Goal: Use online tool/utility: Utilize a website feature to perform a specific function

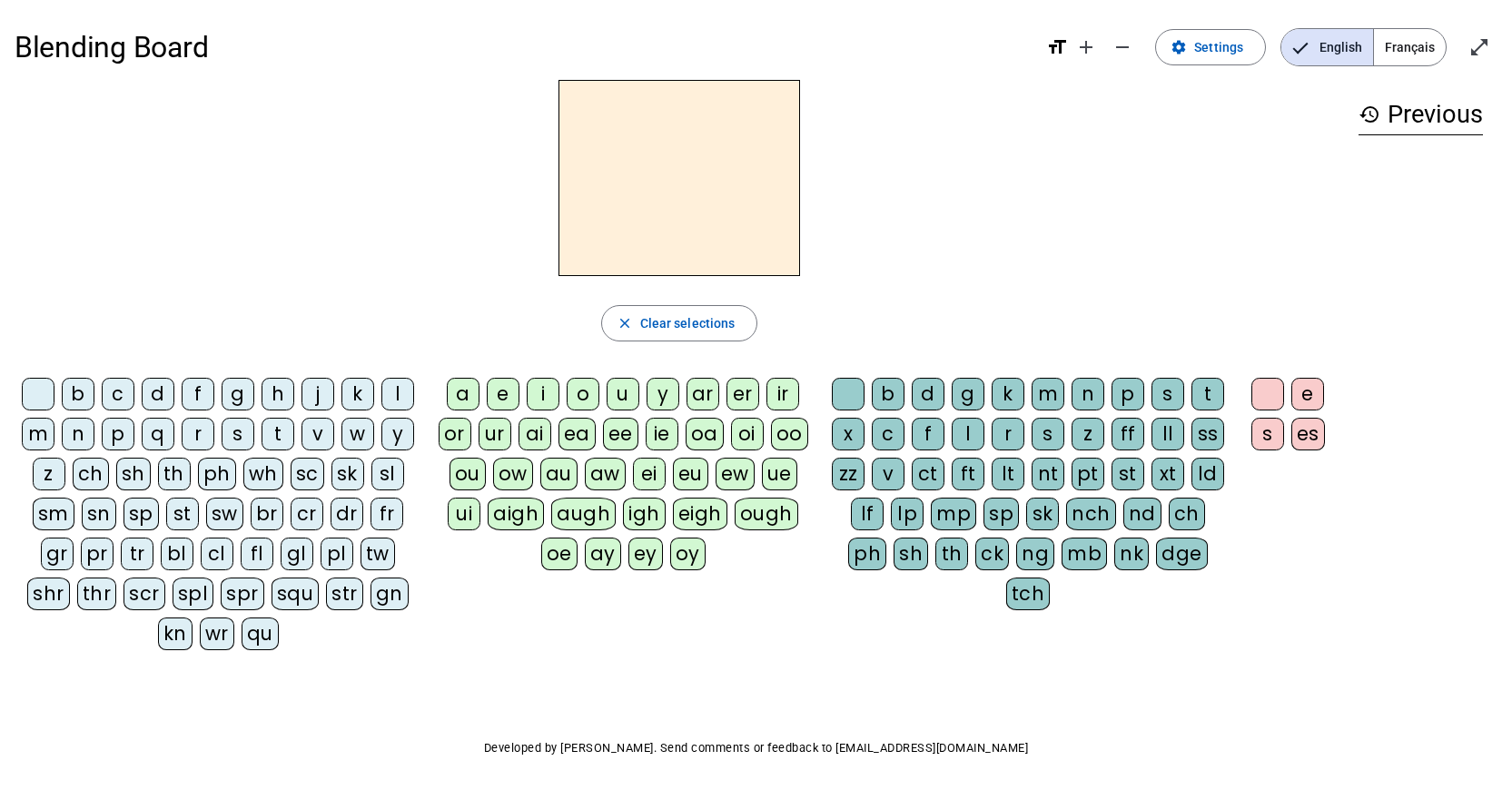
click at [1408, 51] on span "Français" at bounding box center [1409, 46] width 71 height 36
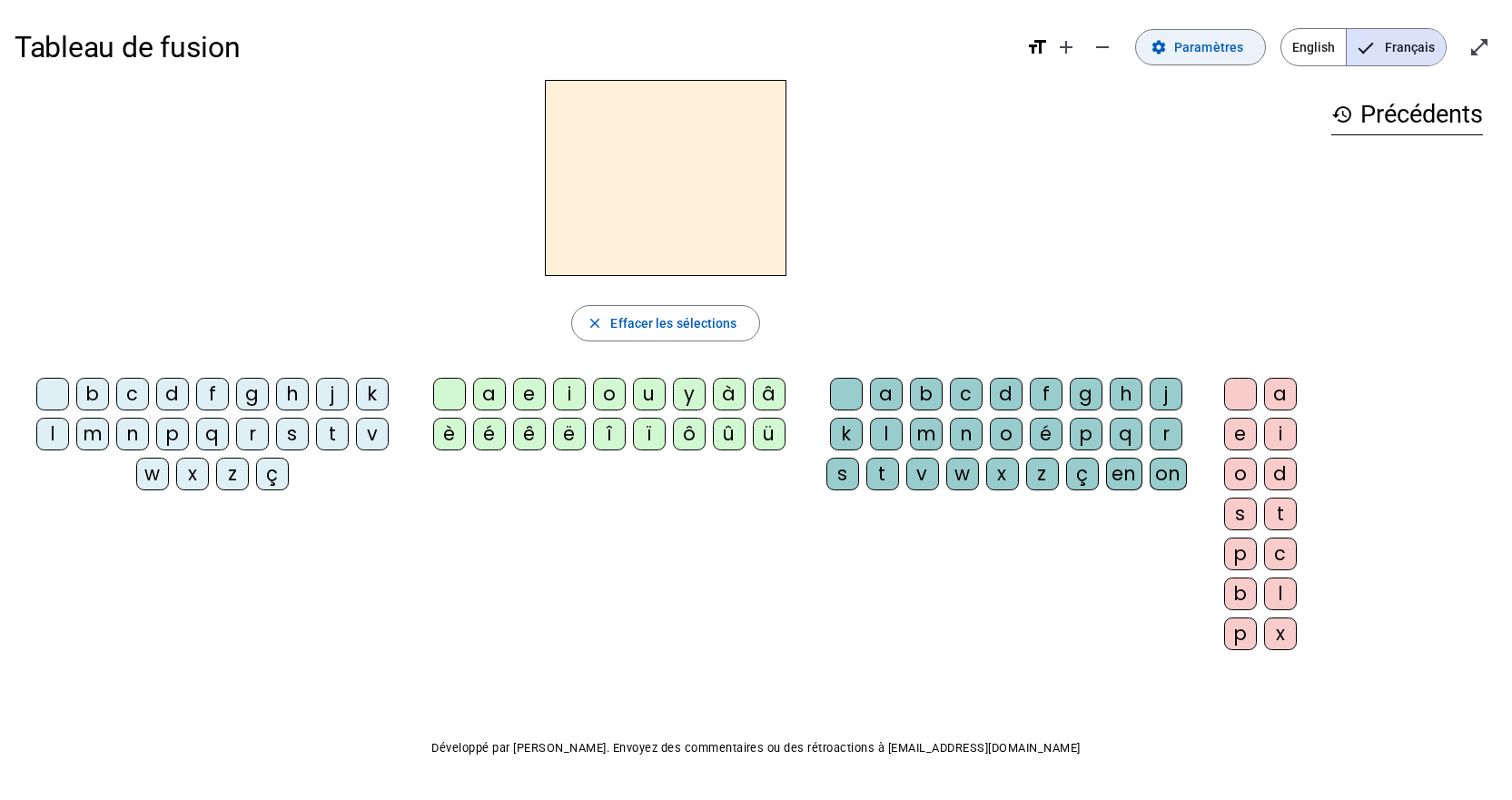
click at [1171, 33] on span at bounding box center [1200, 46] width 129 height 44
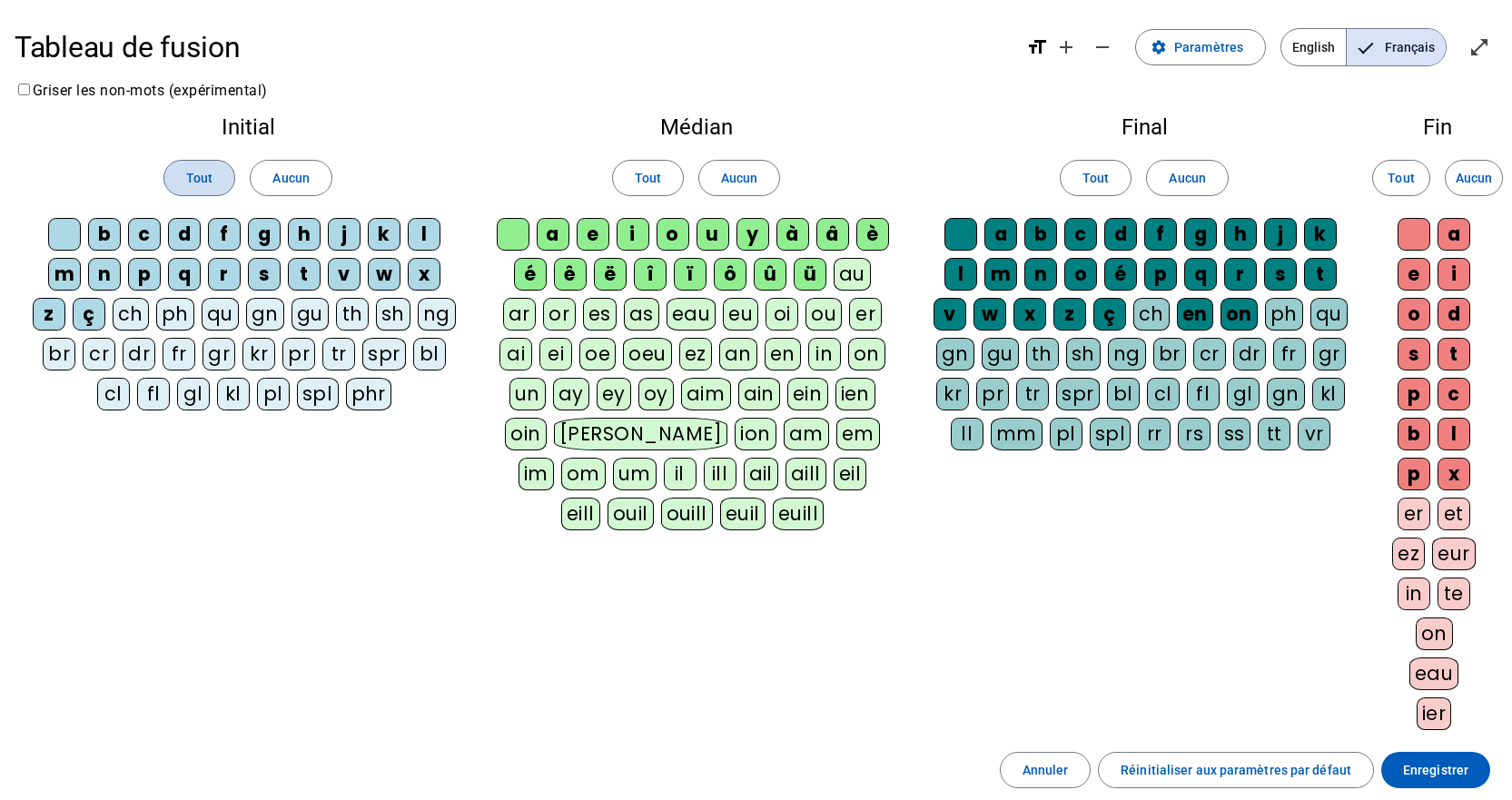
click at [200, 169] on span "Tout" at bounding box center [199, 178] width 26 height 22
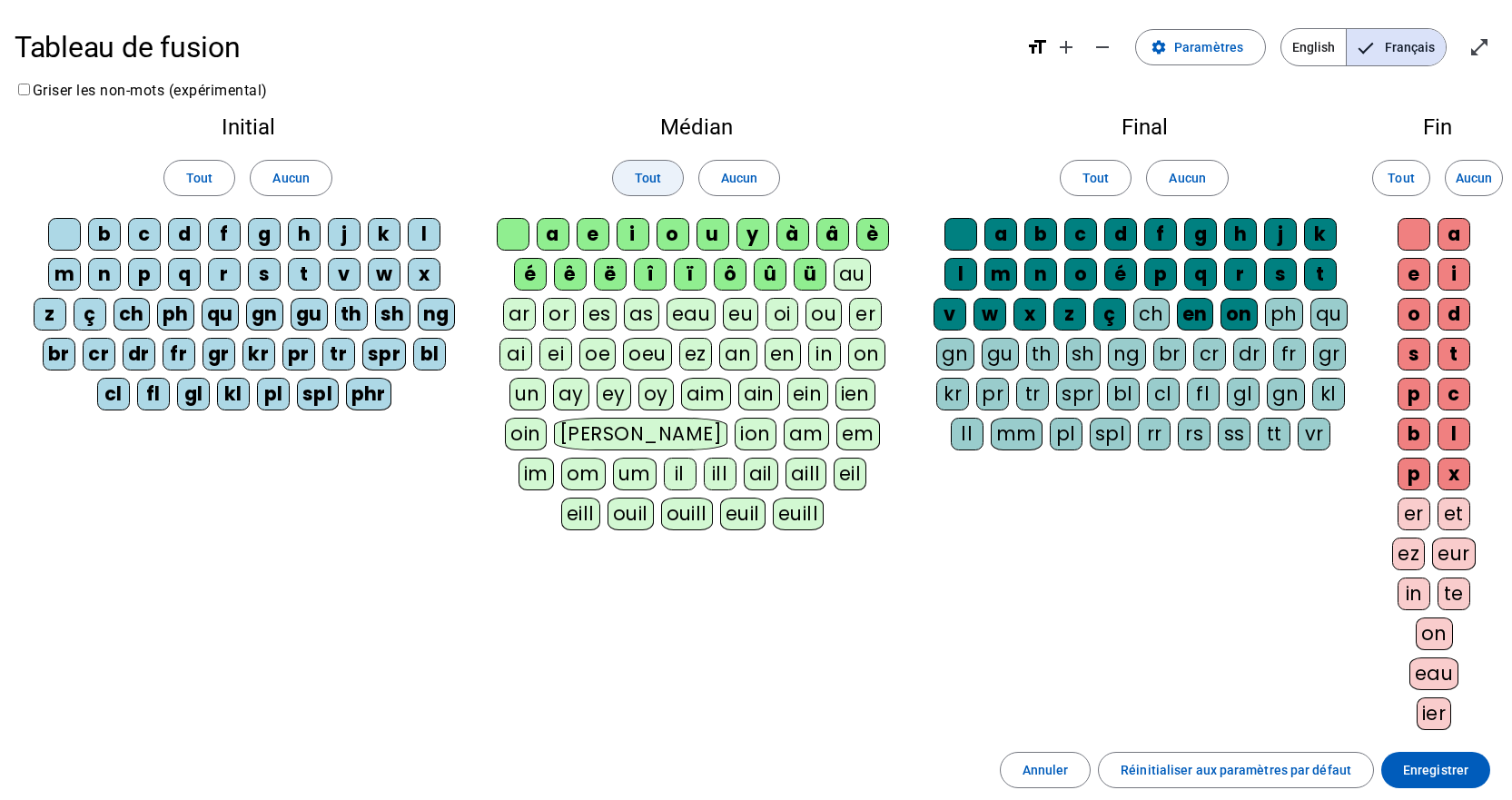
click at [638, 169] on span "Tout" at bounding box center [648, 178] width 26 height 22
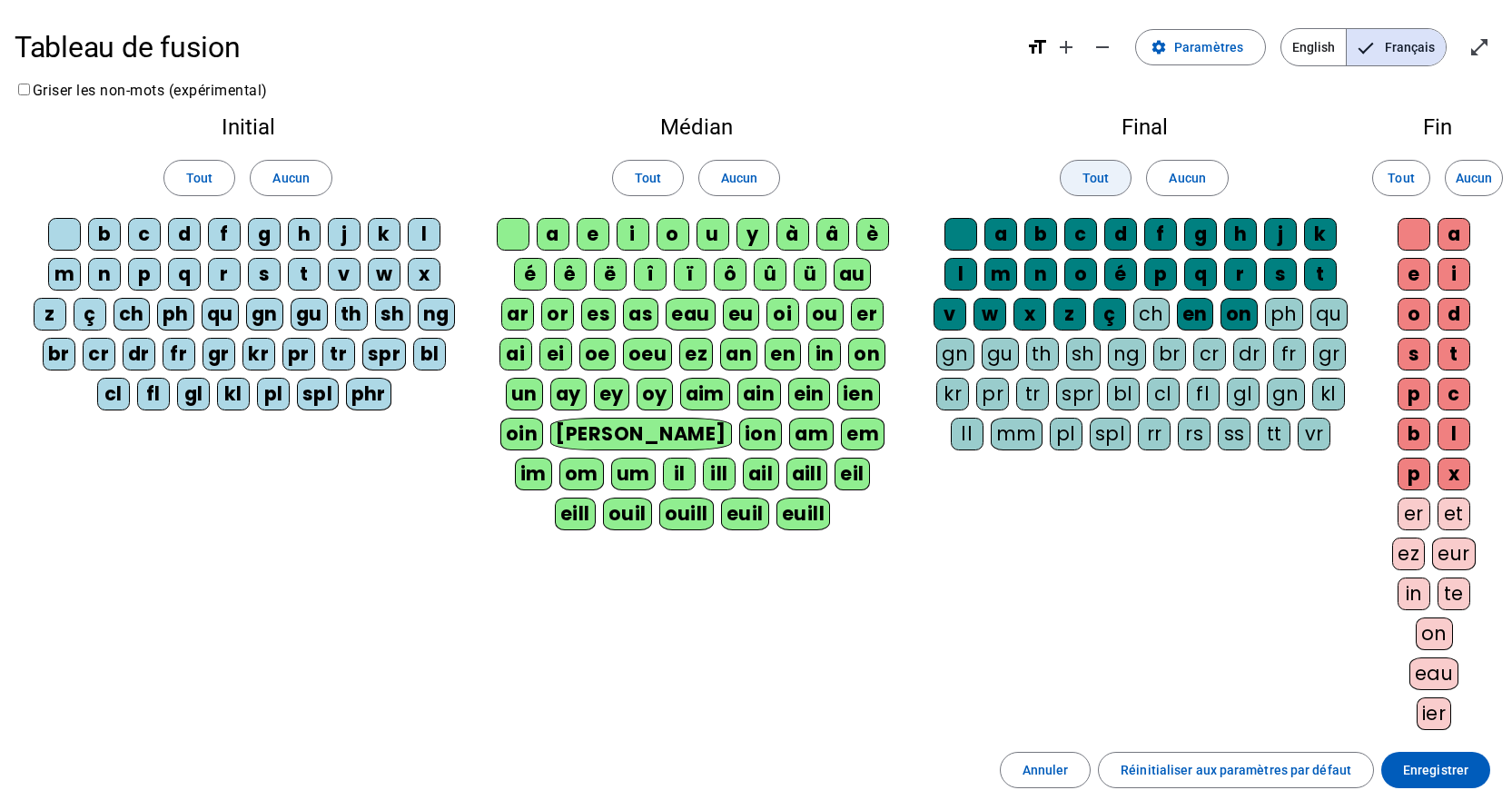
click at [1101, 184] on span "Tout" at bounding box center [1096, 178] width 26 height 22
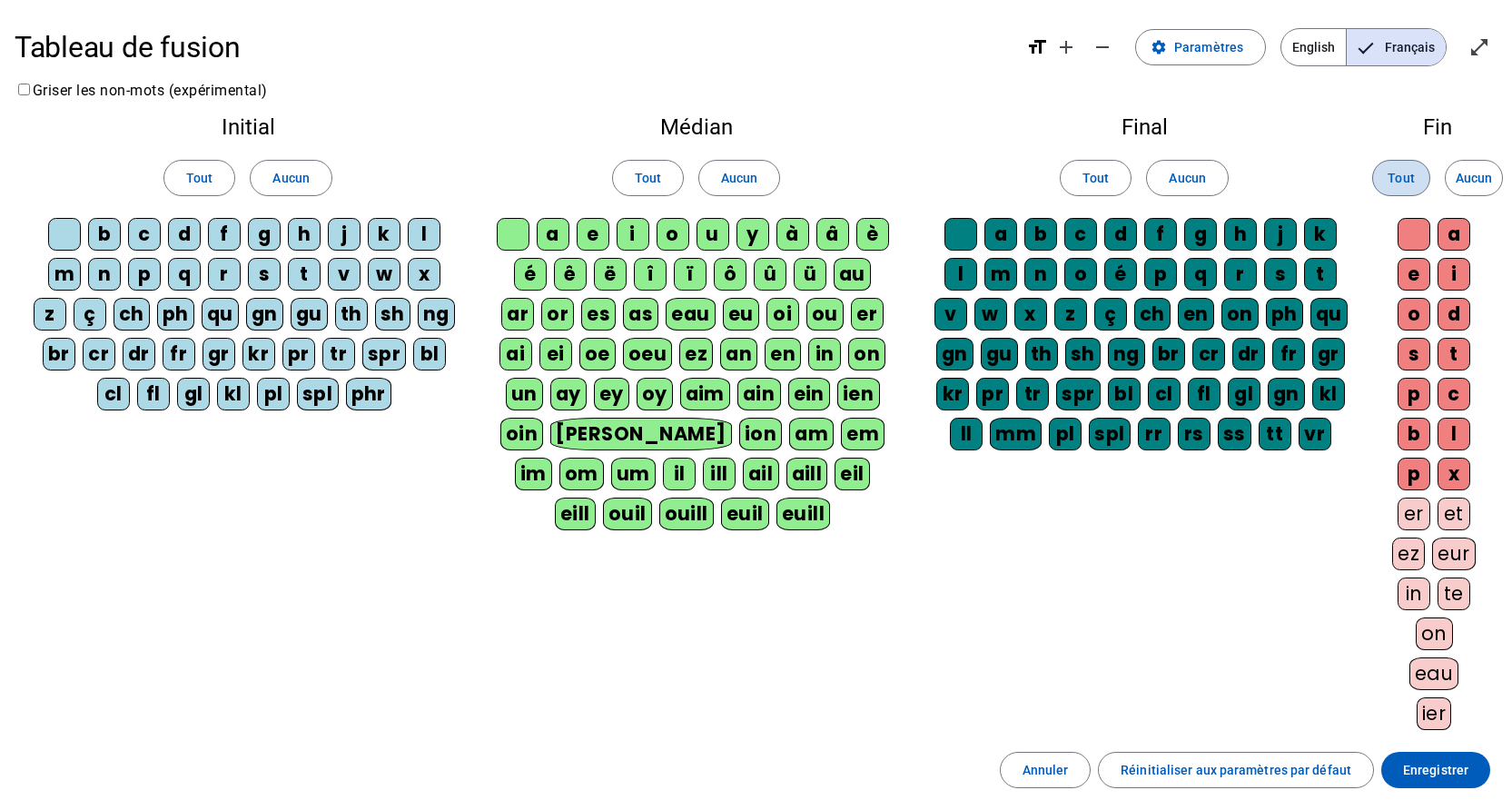
click at [1382, 181] on span at bounding box center [1401, 178] width 57 height 44
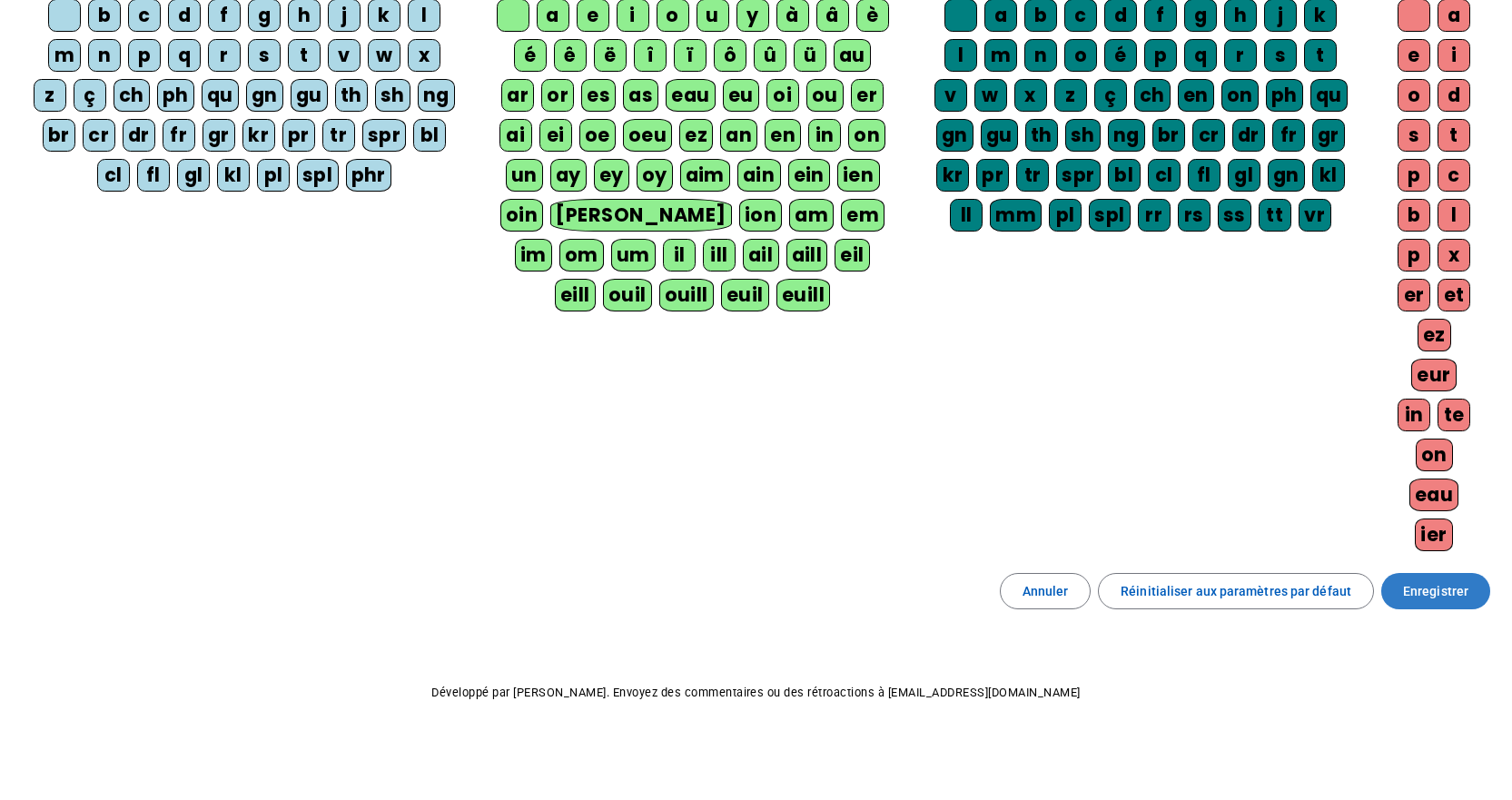
click at [1416, 599] on span "Enregistrer" at bounding box center [1436, 591] width 66 height 22
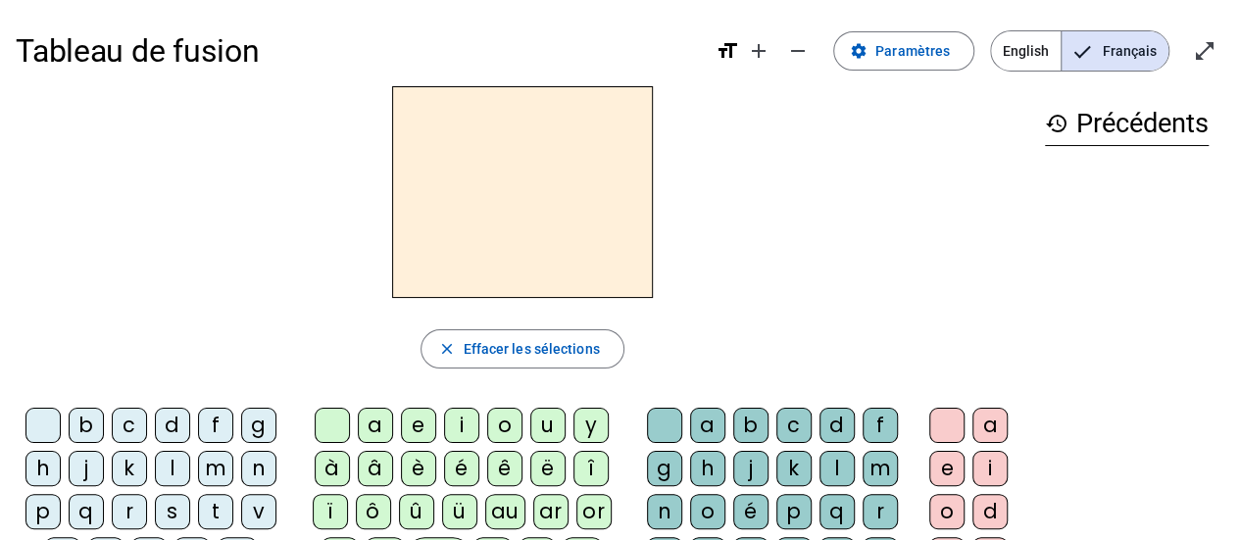
click at [199, 305] on div "close Effacer les sélections b c d f g h j k l m n p q r s t v w x z ç ch ph qu…" at bounding box center [523, 531] width 1014 height 890
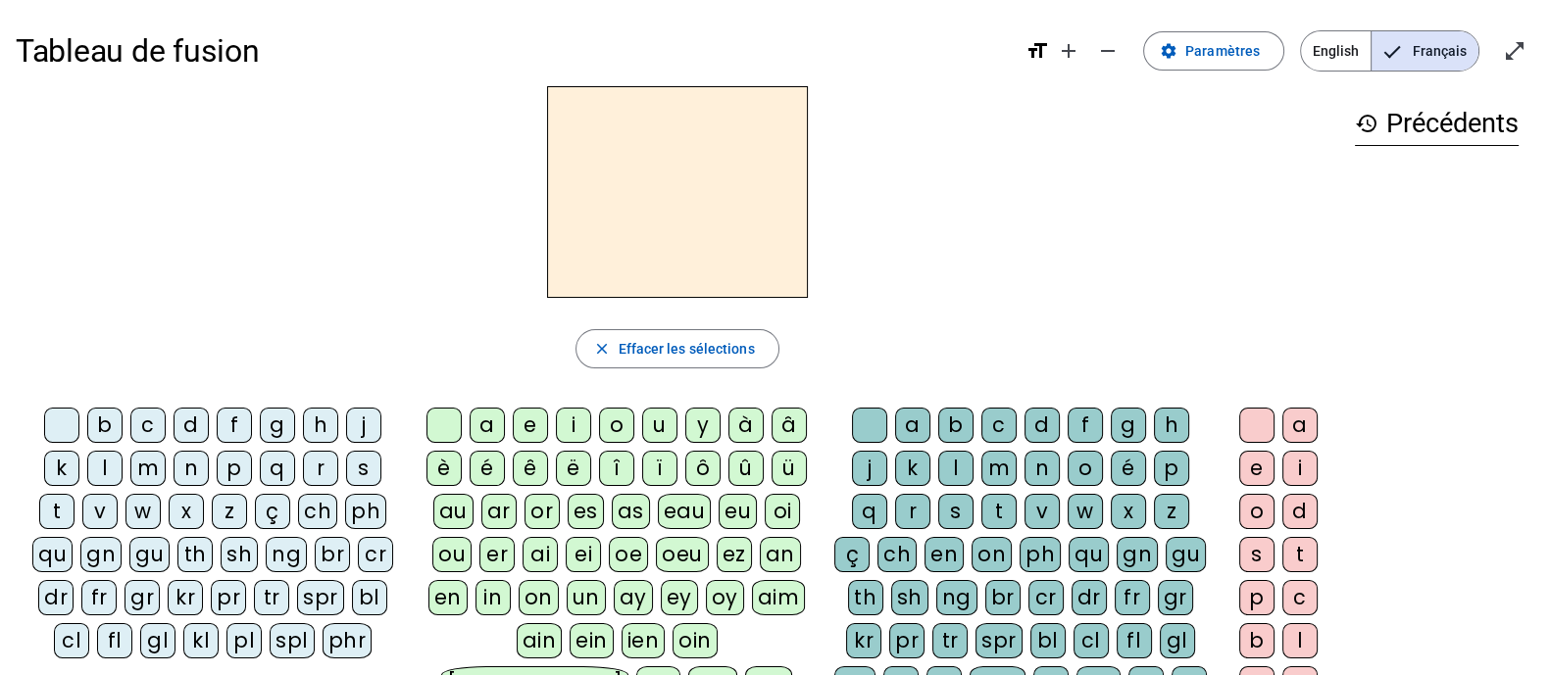
click at [217, 459] on div "p" at bounding box center [234, 468] width 35 height 35
click at [678, 508] on div "eau" at bounding box center [685, 511] width 54 height 35
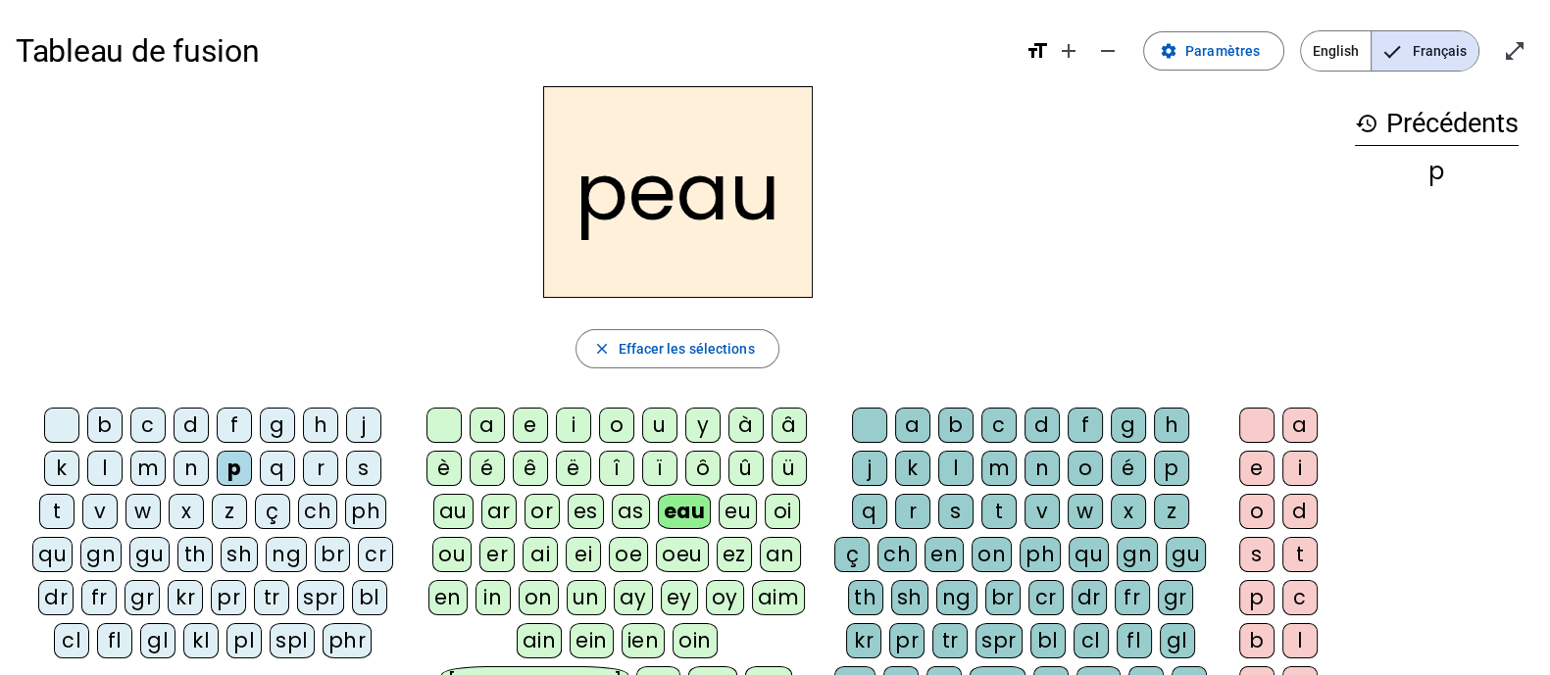
click at [90, 420] on div "b" at bounding box center [104, 425] width 35 height 35
click at [346, 472] on div "s" at bounding box center [363, 468] width 35 height 35
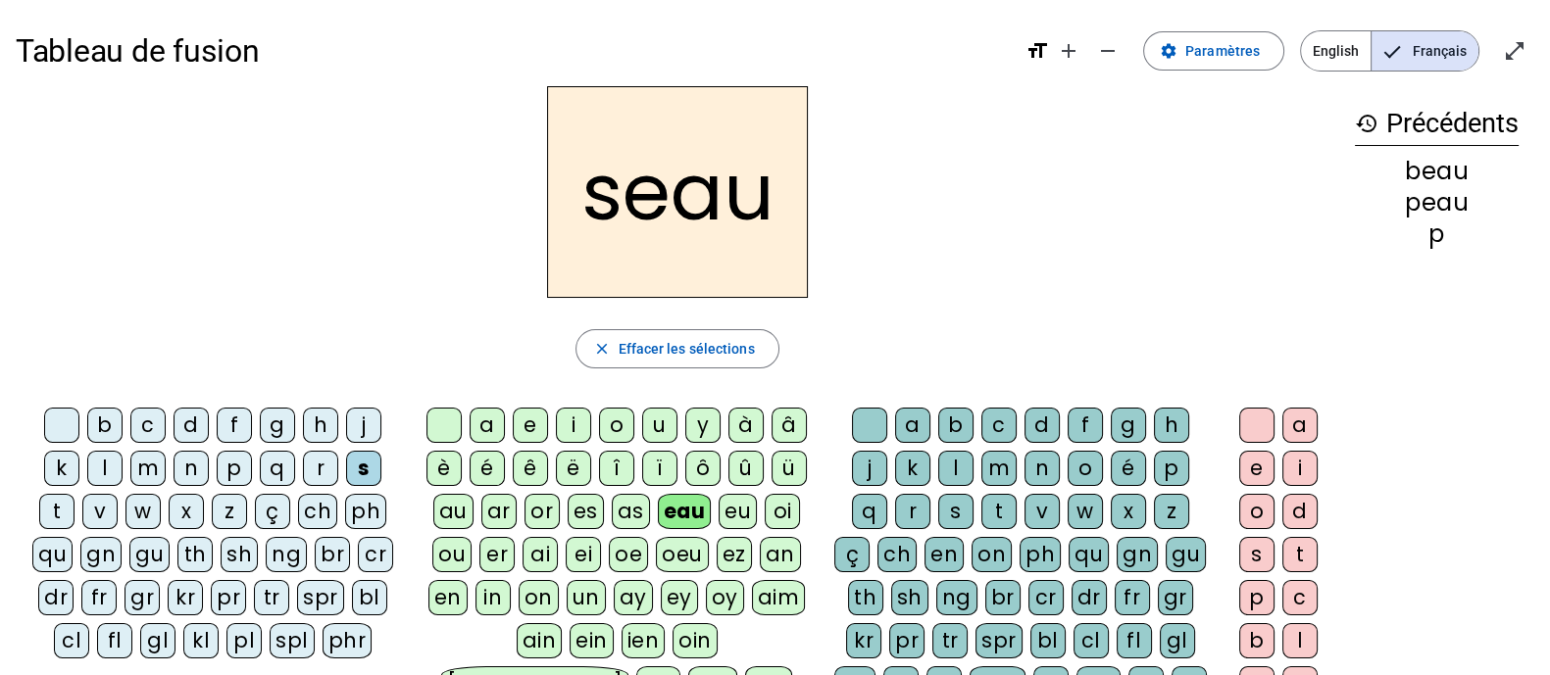
click at [118, 494] on div "v" at bounding box center [99, 511] width 35 height 35
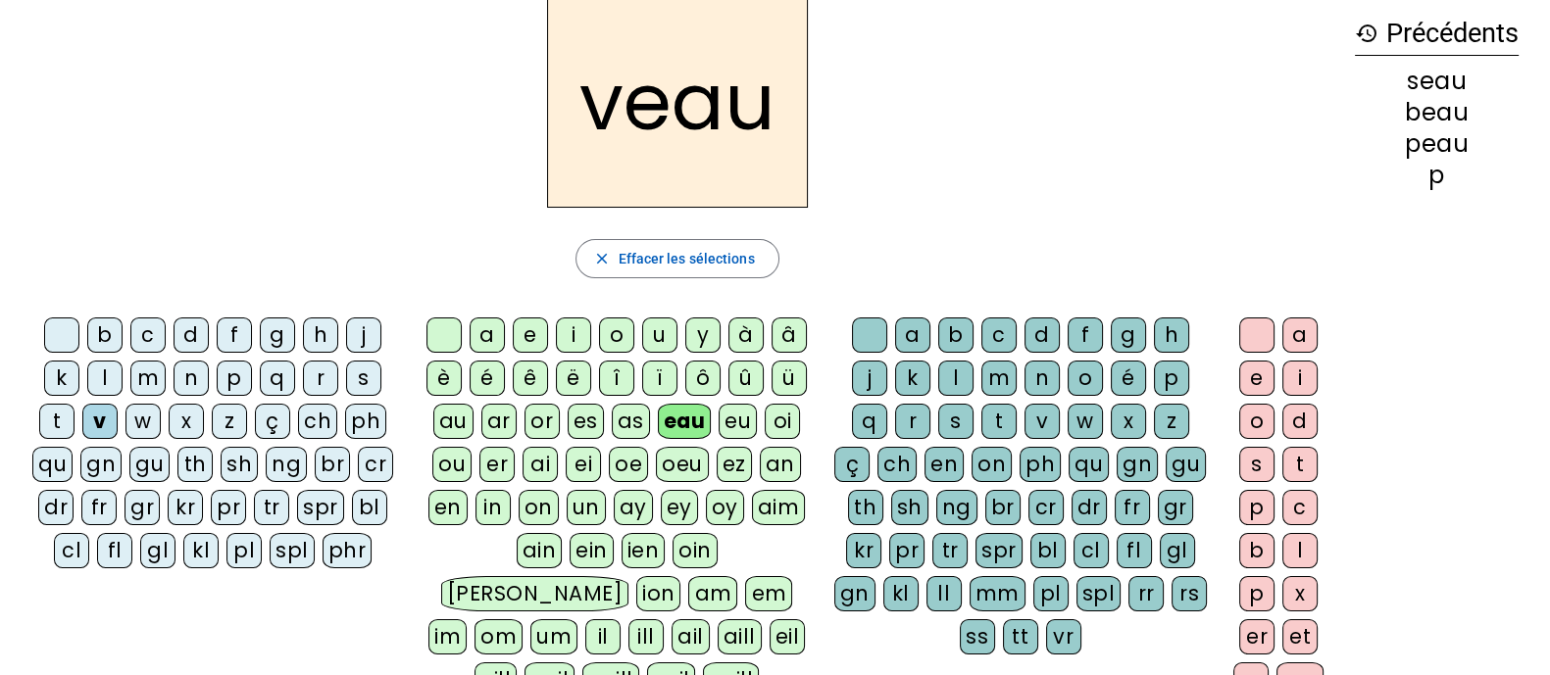
scroll to position [122, 0]
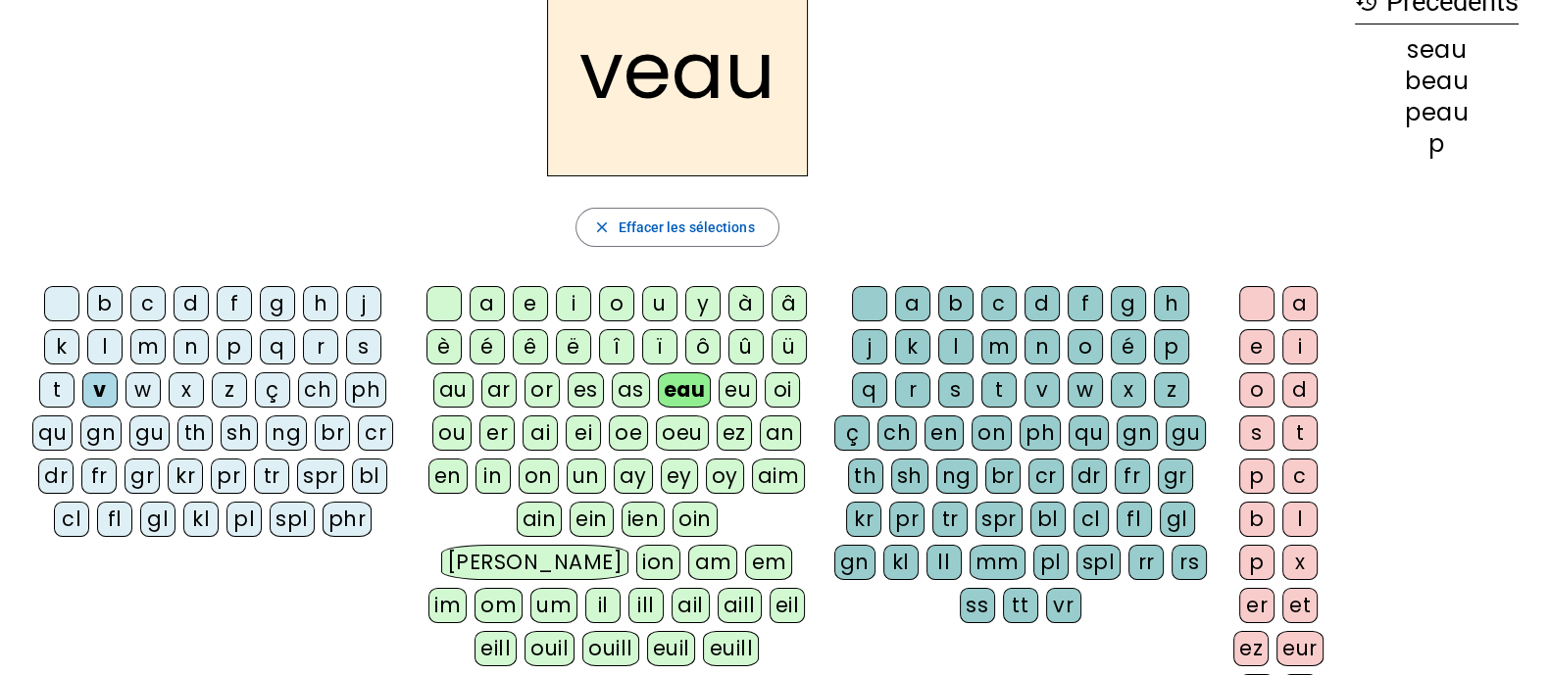
click at [49, 299] on div at bounding box center [61, 303] width 35 height 35
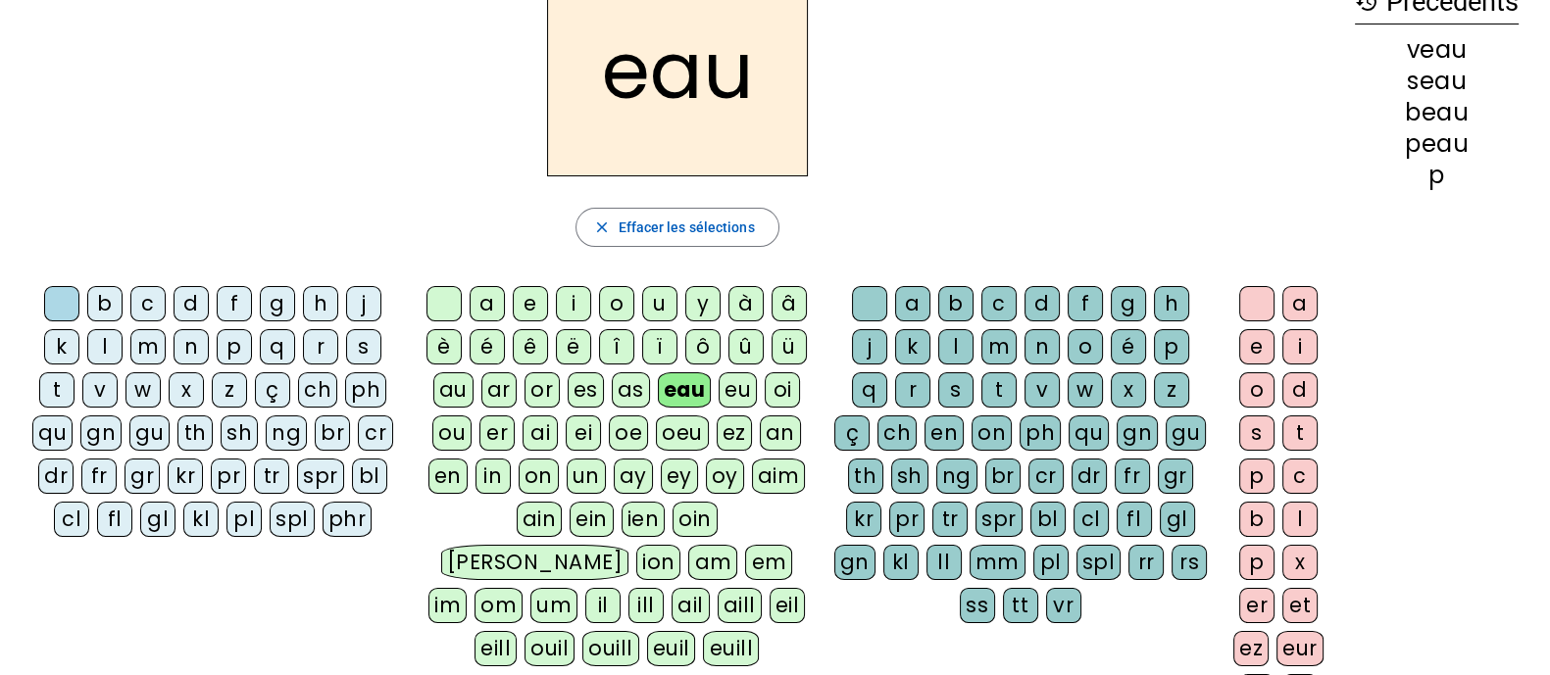
scroll to position [0, 0]
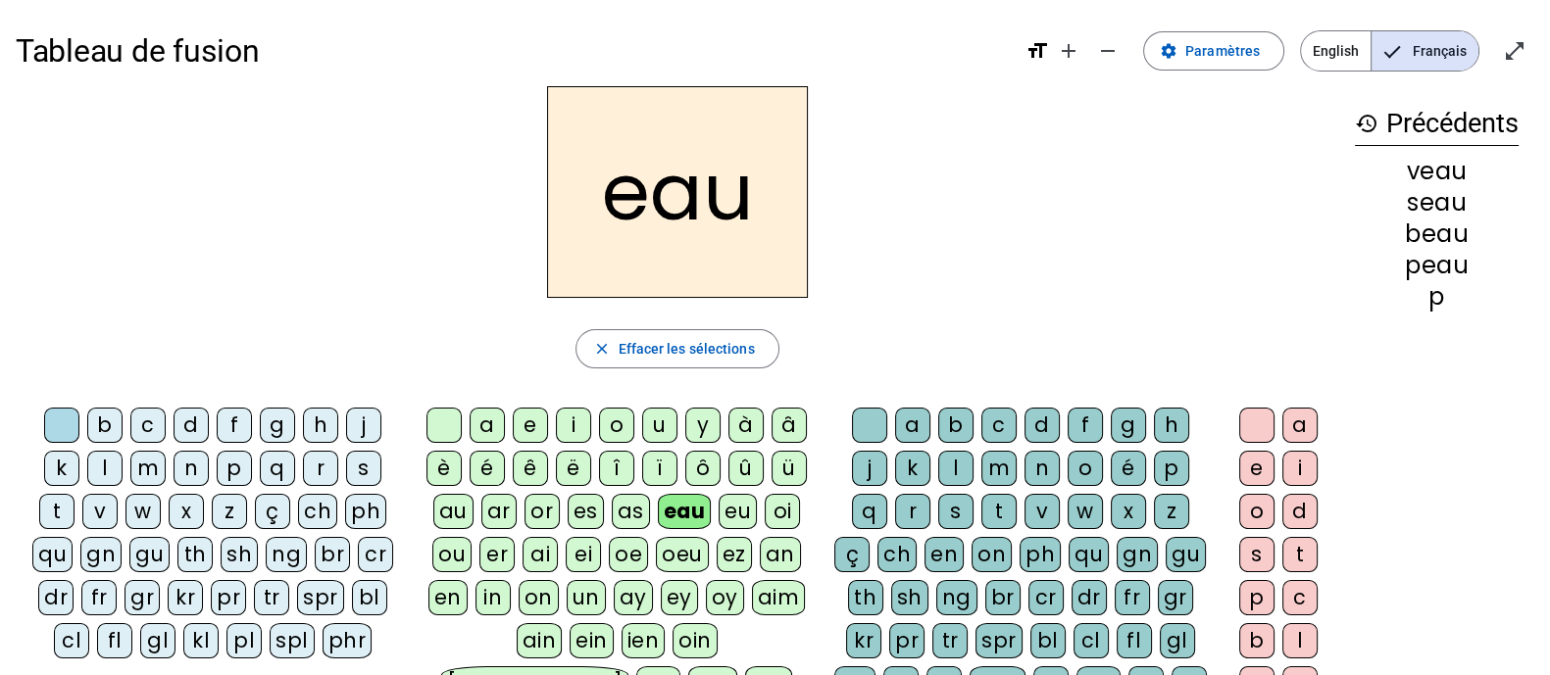
click at [454, 514] on div "au" at bounding box center [453, 511] width 40 height 35
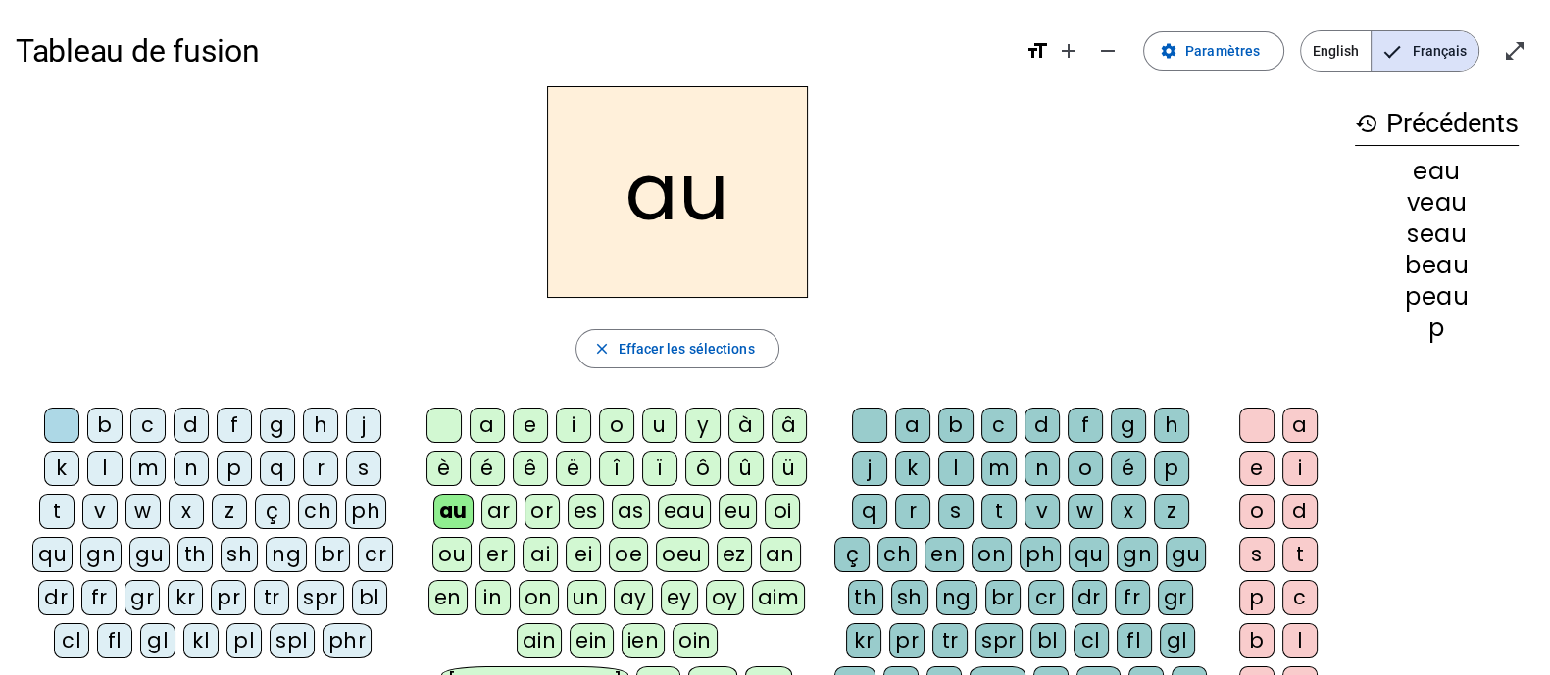
scroll to position [122, 0]
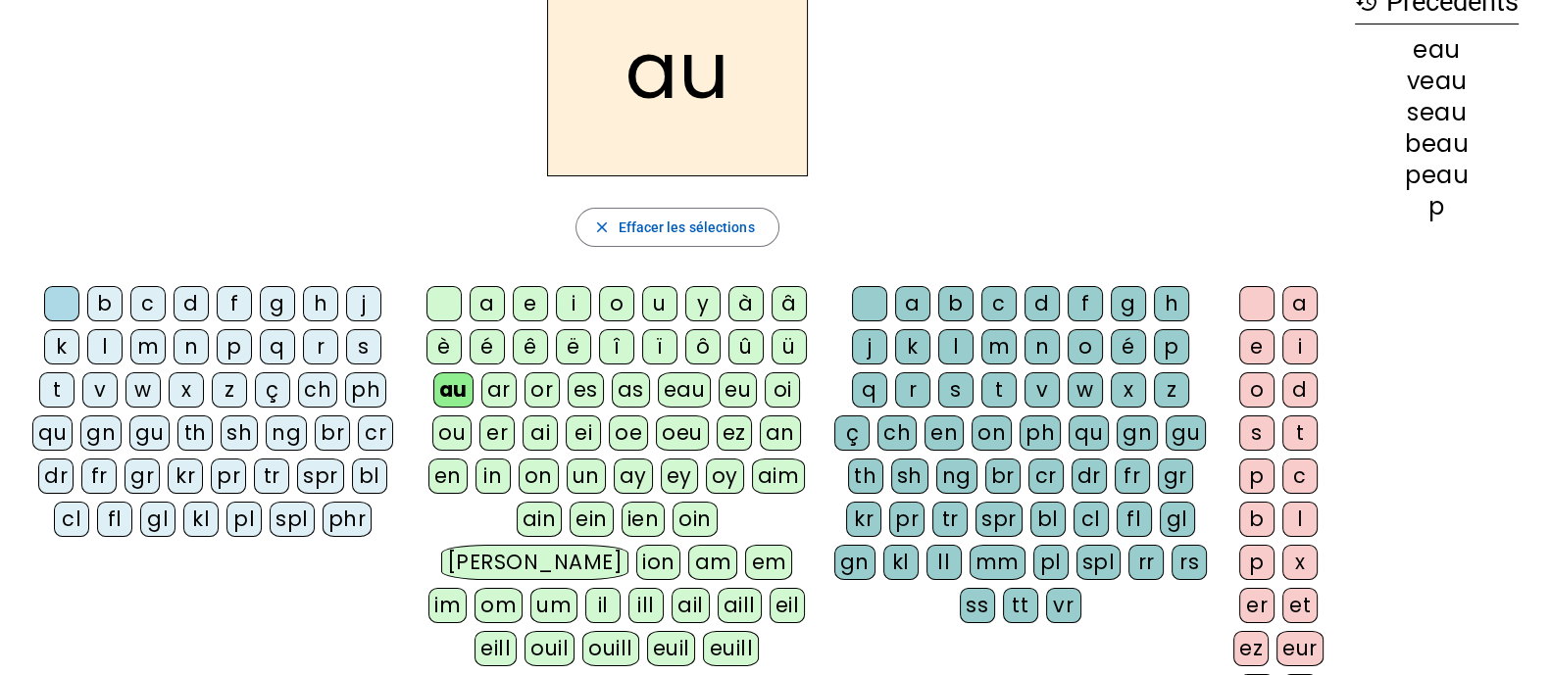
click at [1111, 386] on div "x" at bounding box center [1128, 390] width 35 height 35
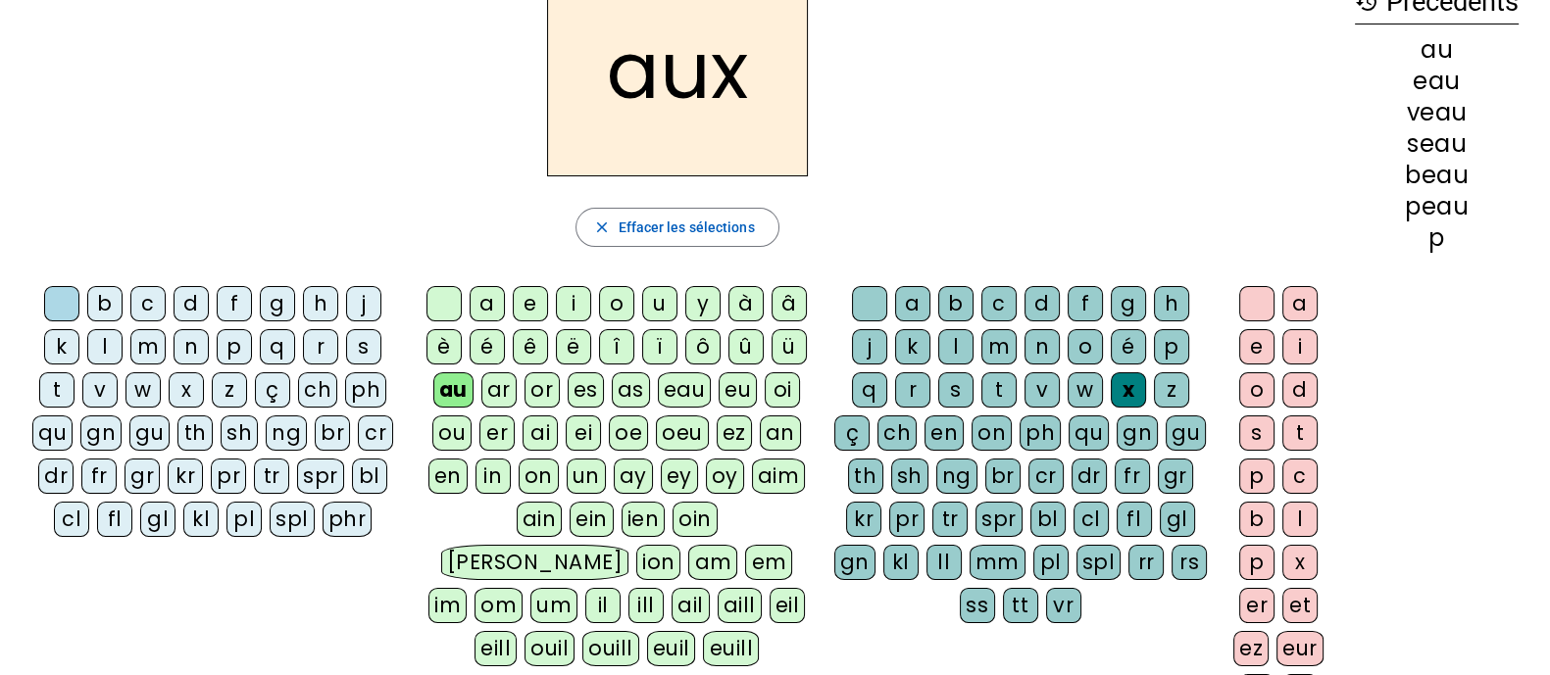
scroll to position [0, 0]
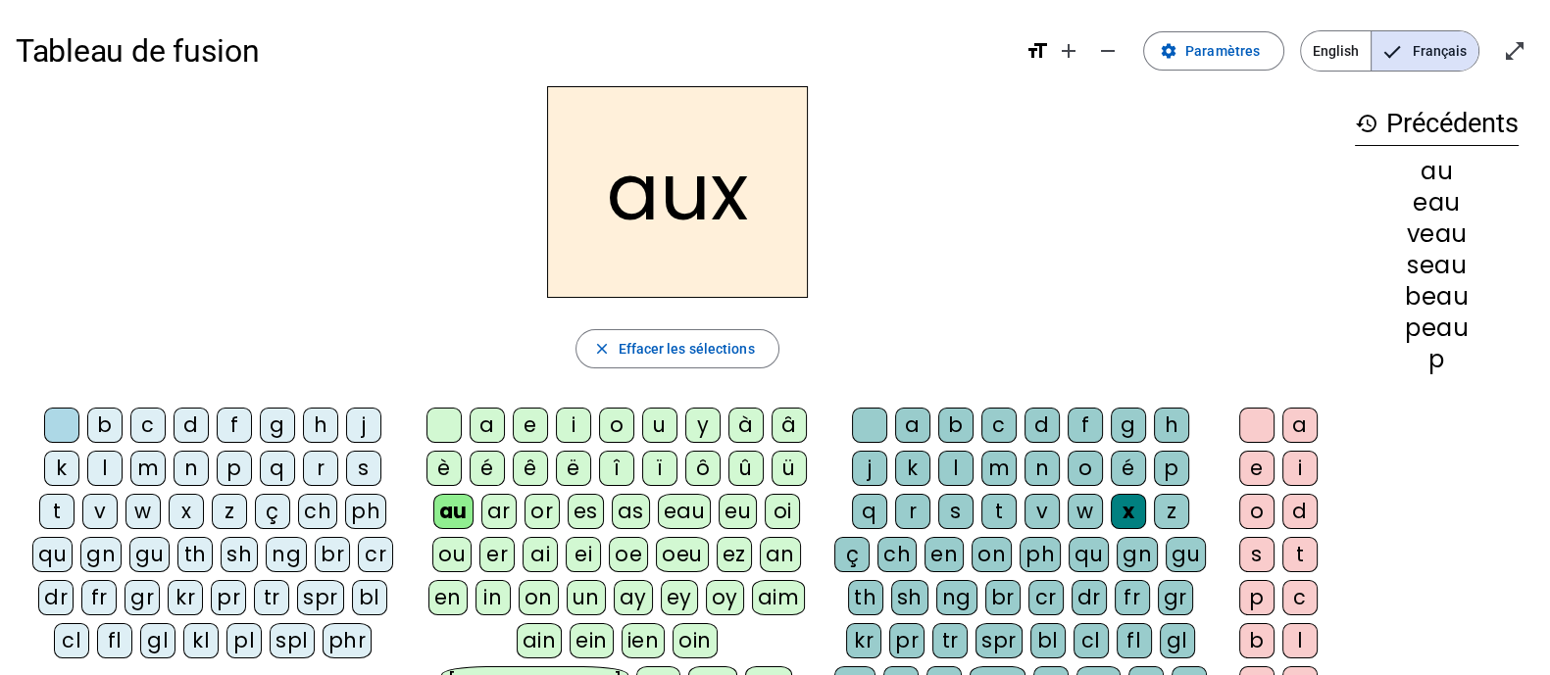
click at [75, 494] on div "t" at bounding box center [56, 511] width 35 height 35
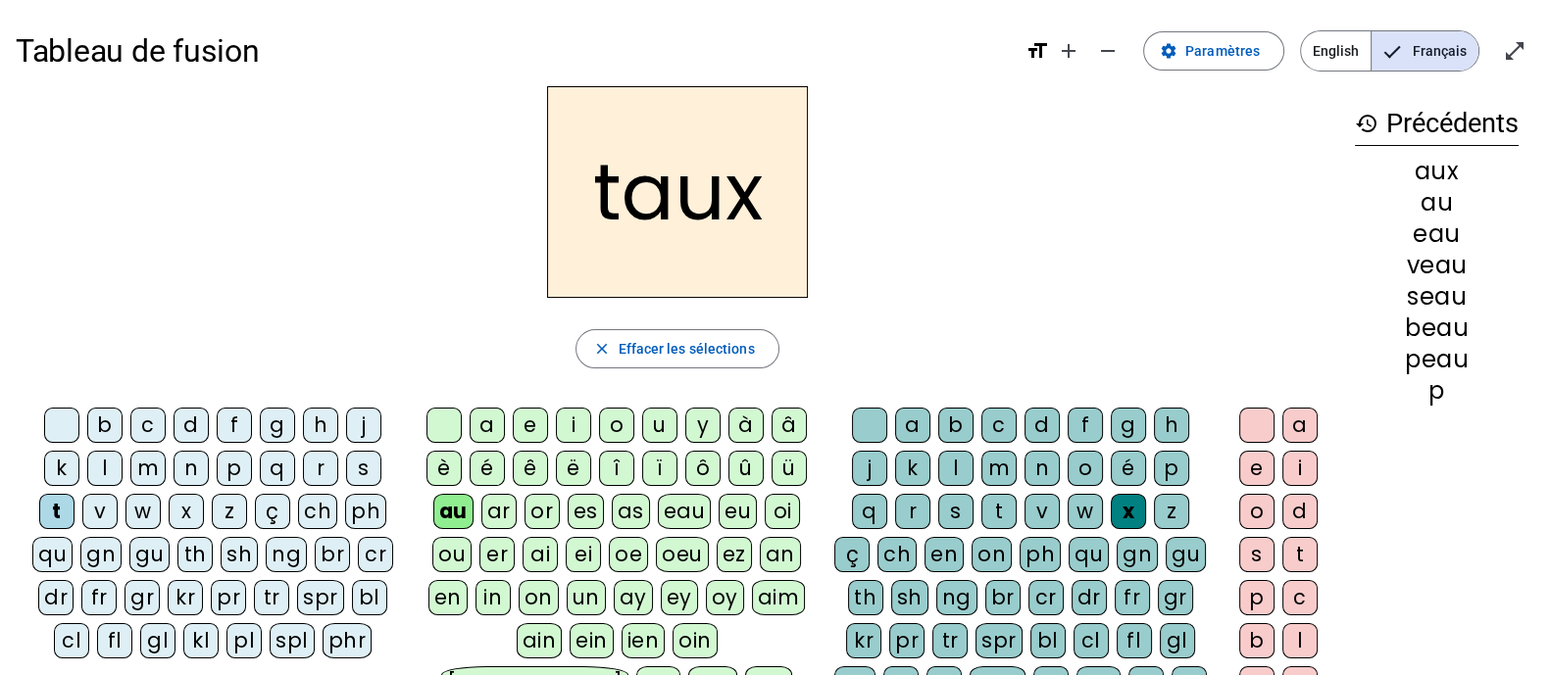
click at [130, 470] on div "m" at bounding box center [147, 468] width 35 height 35
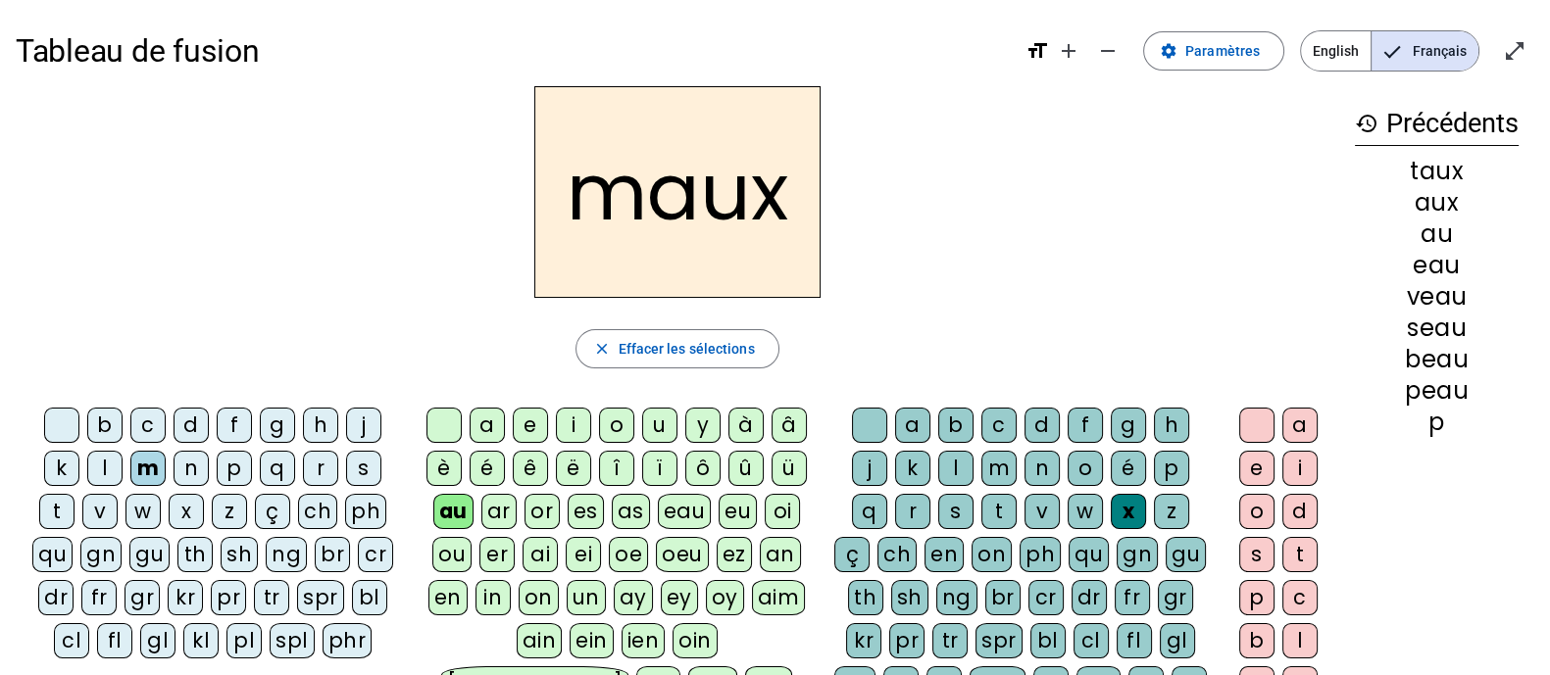
click at [224, 417] on div "f" at bounding box center [234, 425] width 35 height 35
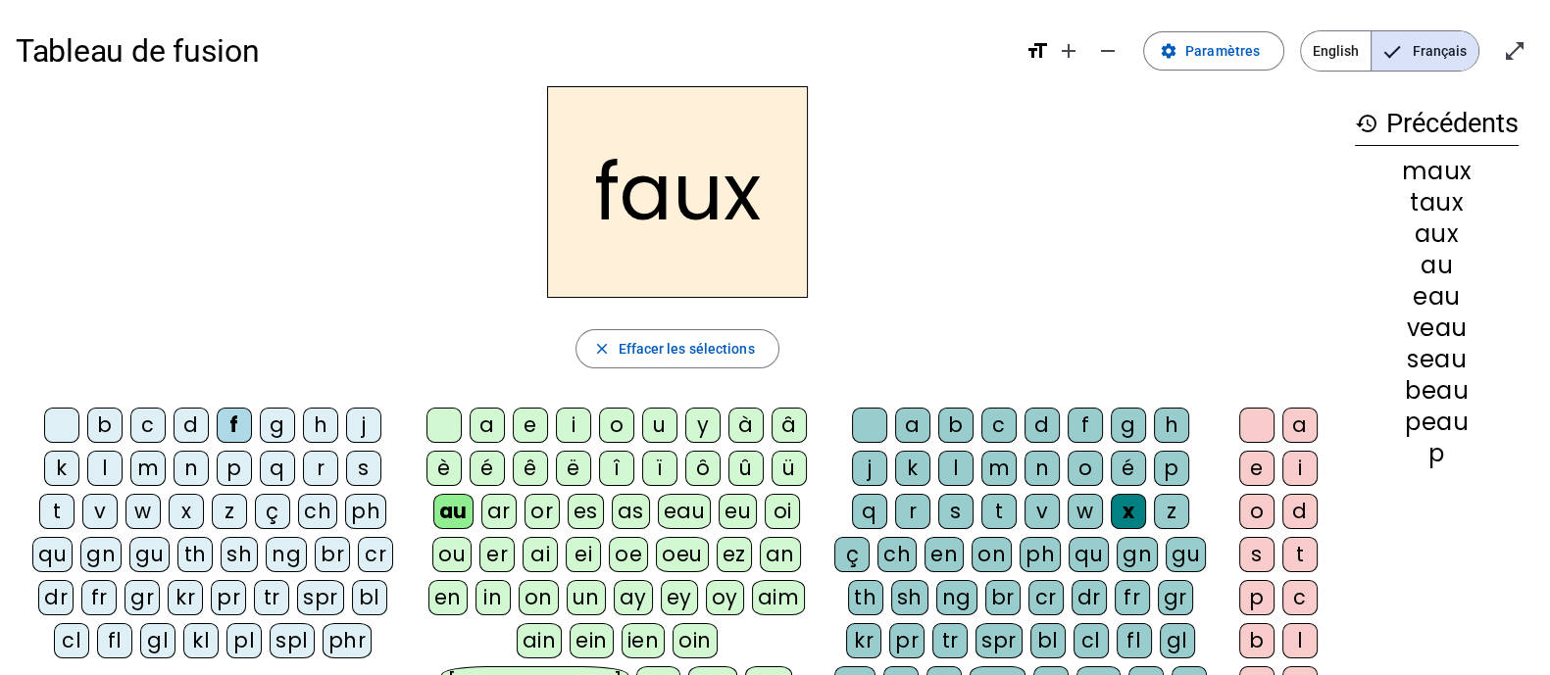
click at [981, 502] on div "t" at bounding box center [998, 511] width 35 height 35
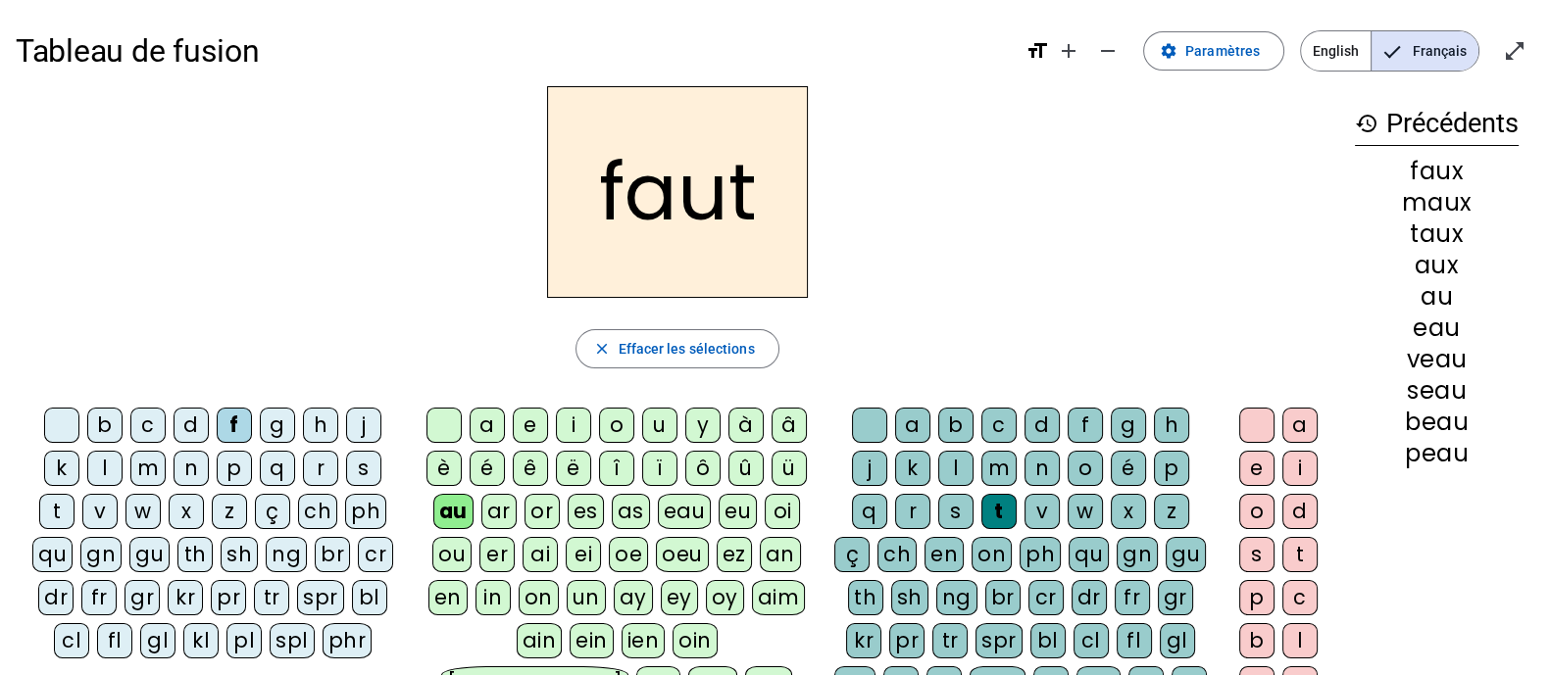
click at [303, 422] on div "h" at bounding box center [320, 425] width 35 height 35
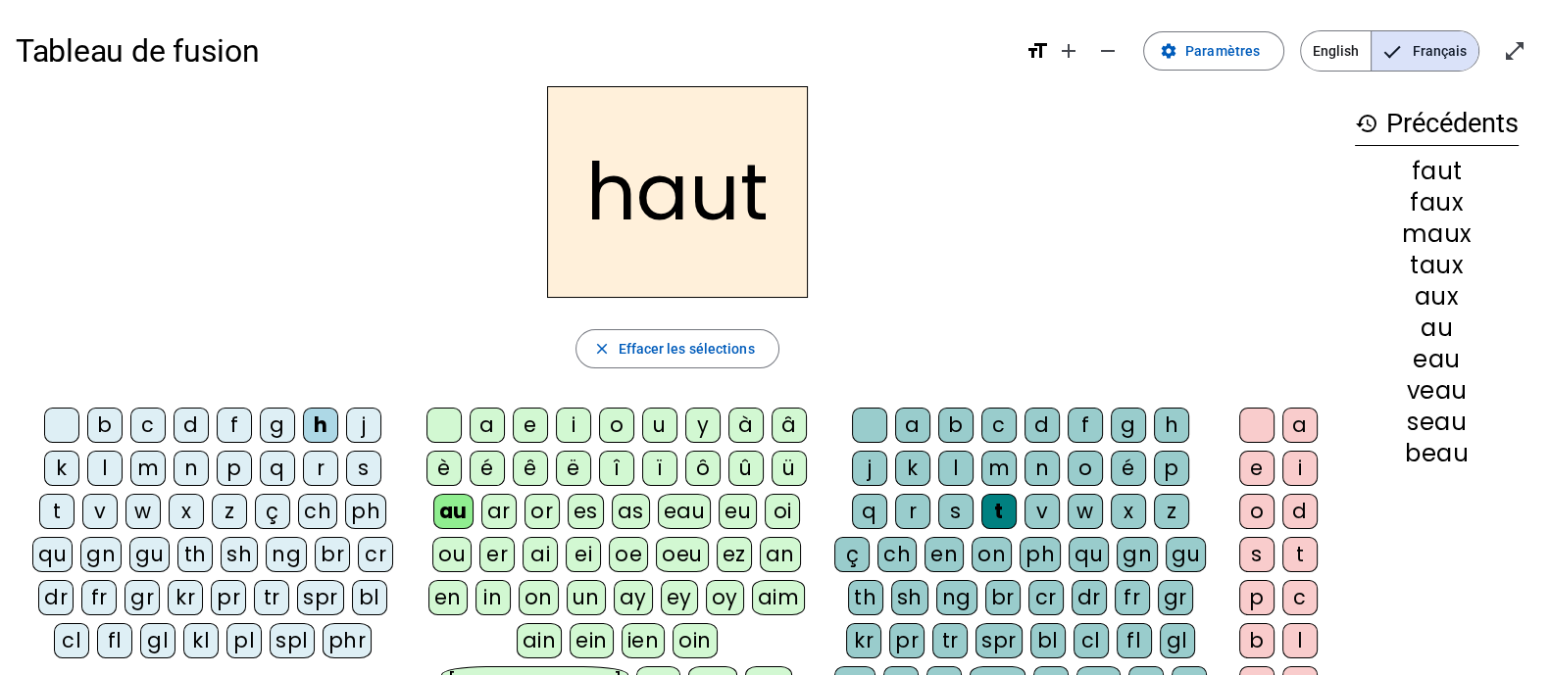
click at [118, 494] on div "v" at bounding box center [99, 511] width 35 height 35
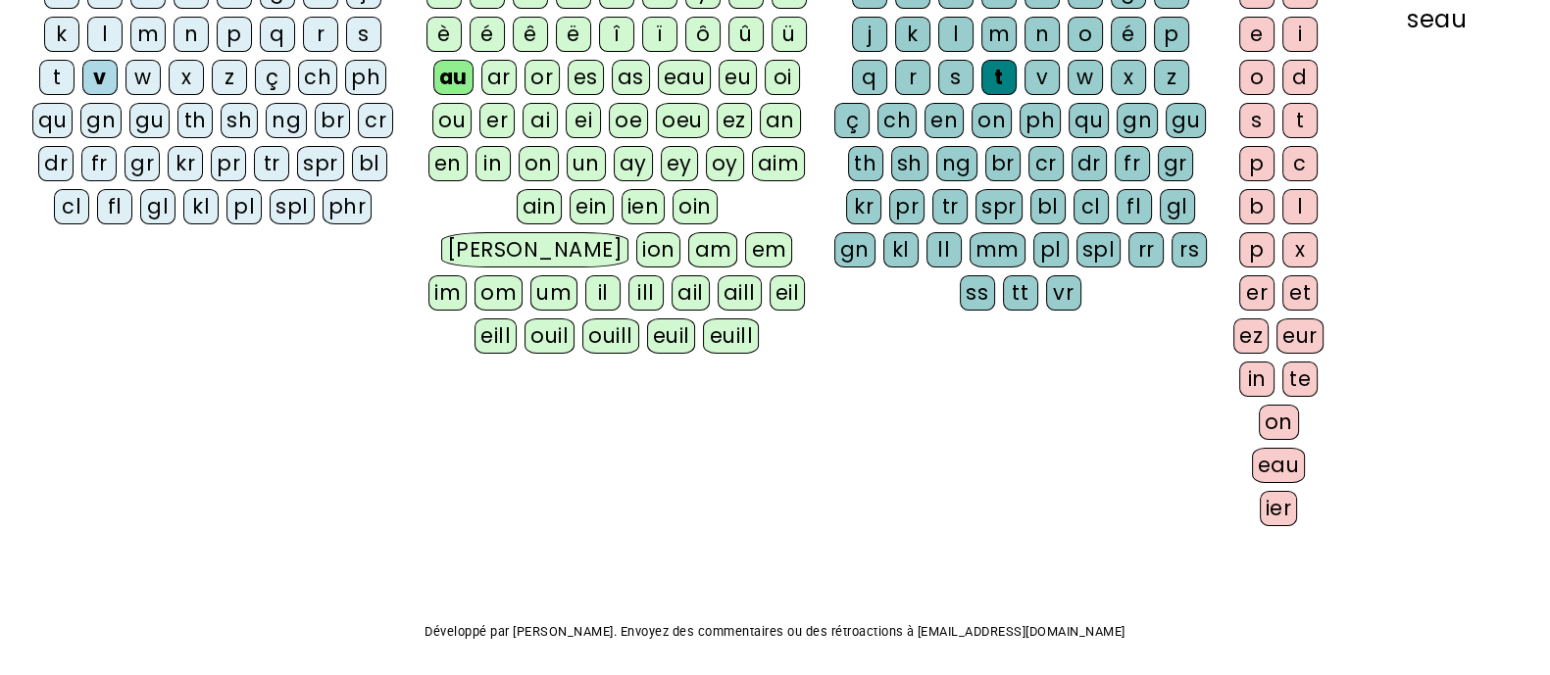
scroll to position [501, 0]
